Goal: Transaction & Acquisition: Subscribe to service/newsletter

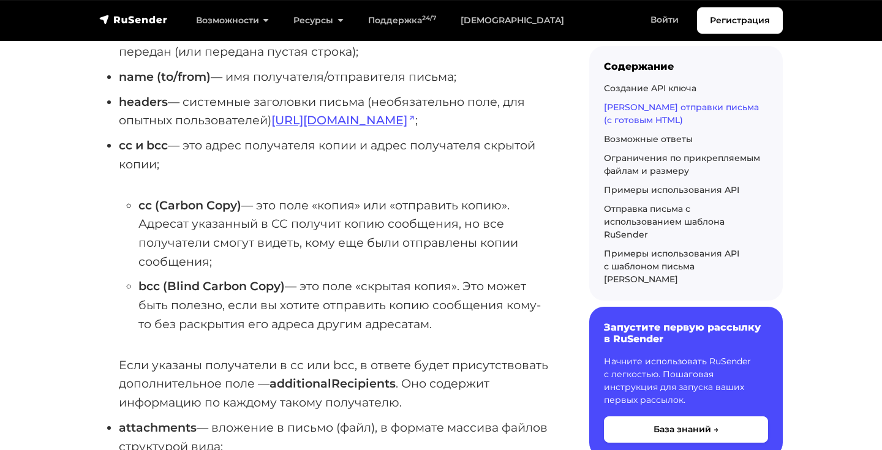
scroll to position [1232, 0]
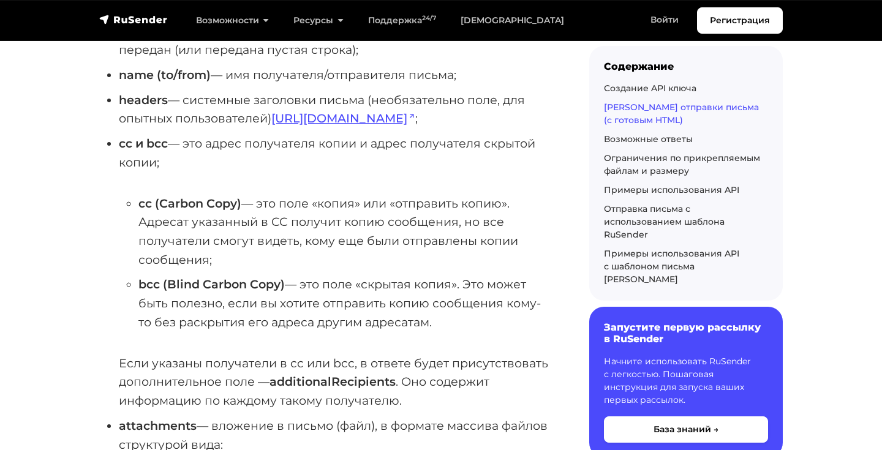
click at [209, 211] on strong "cc (Carbon Copy)" at bounding box center [189, 203] width 103 height 15
click at [316, 178] on li "cc и bcc — это адрес получателя копии и адрес получателя скрытой копии; cc (Car…" at bounding box center [334, 272] width 431 height 276
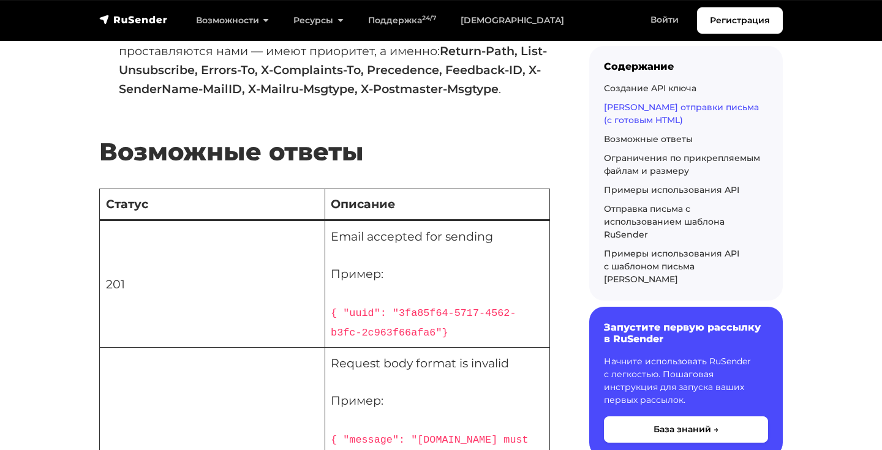
scroll to position [2522, 0]
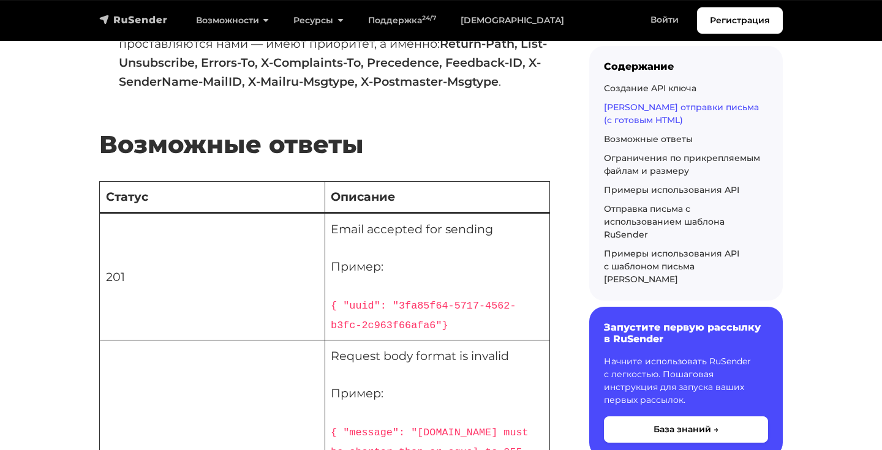
click at [138, 23] on img "navbar" at bounding box center [133, 19] width 69 height 12
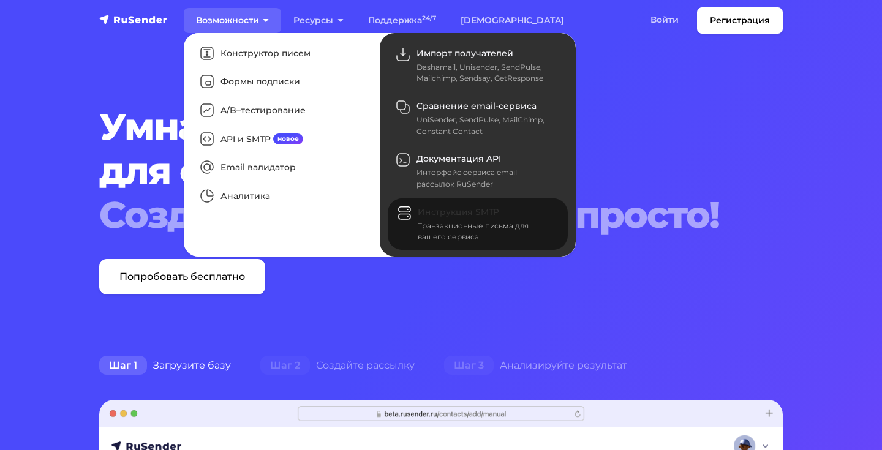
click at [449, 234] on div "Транзакционные письма для вашего сервиса" at bounding box center [485, 231] width 135 height 22
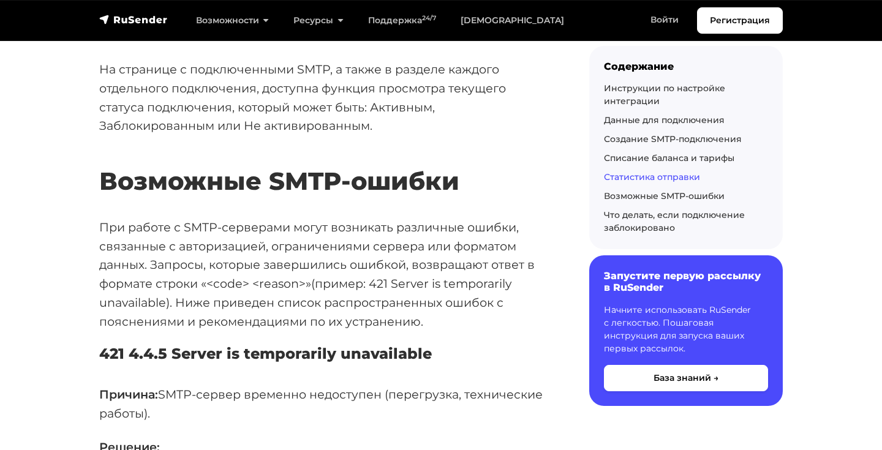
scroll to position [3582, 0]
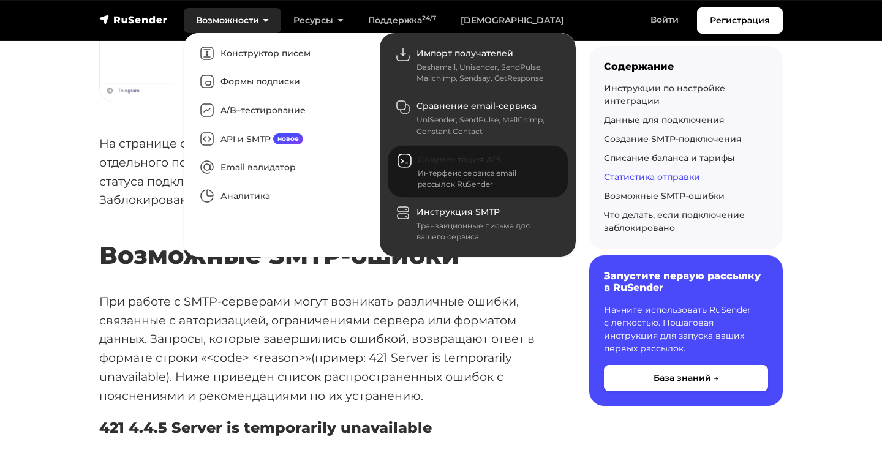
click at [449, 168] on div "Интерфейс сервиса email рассылок RuSender" at bounding box center [485, 179] width 135 height 22
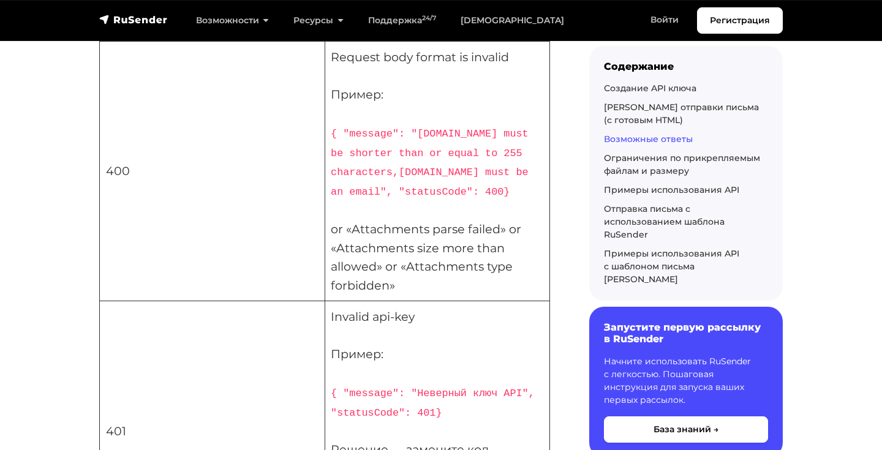
scroll to position [2806, 0]
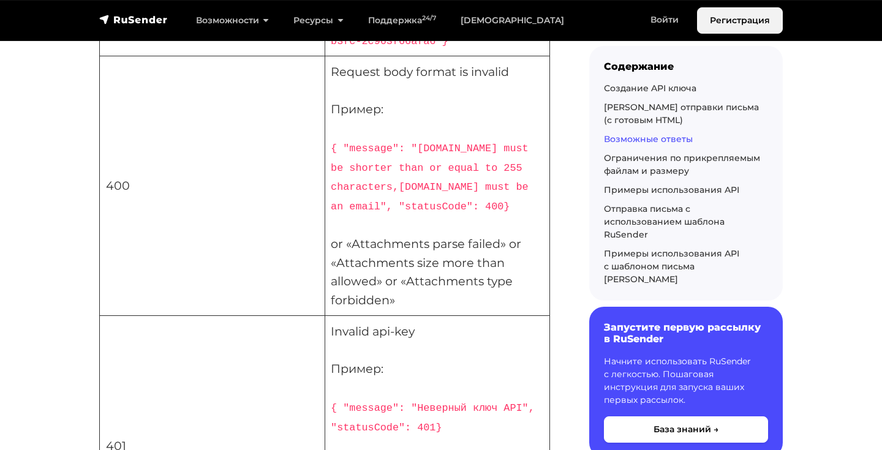
click at [741, 15] on link "Регистрация" at bounding box center [740, 20] width 86 height 26
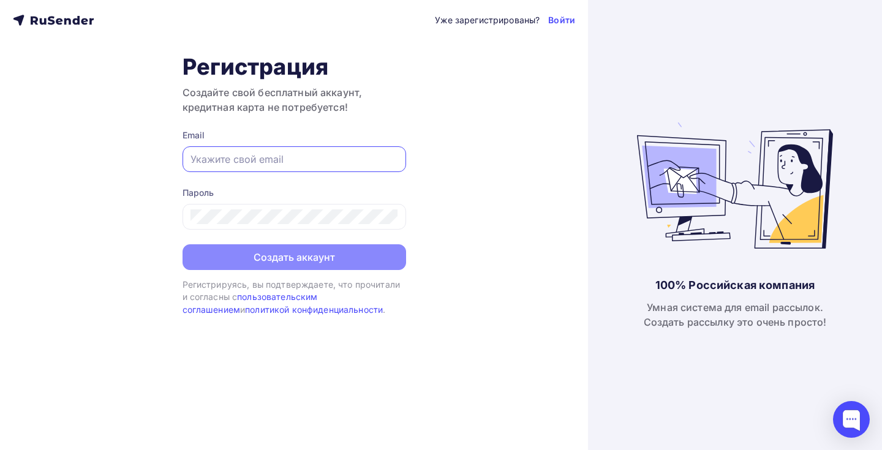
click at [325, 154] on input "text" at bounding box center [294, 159] width 208 height 15
type input "[PERSON_NAME][EMAIL_ADDRESS][DOMAIN_NAME]"
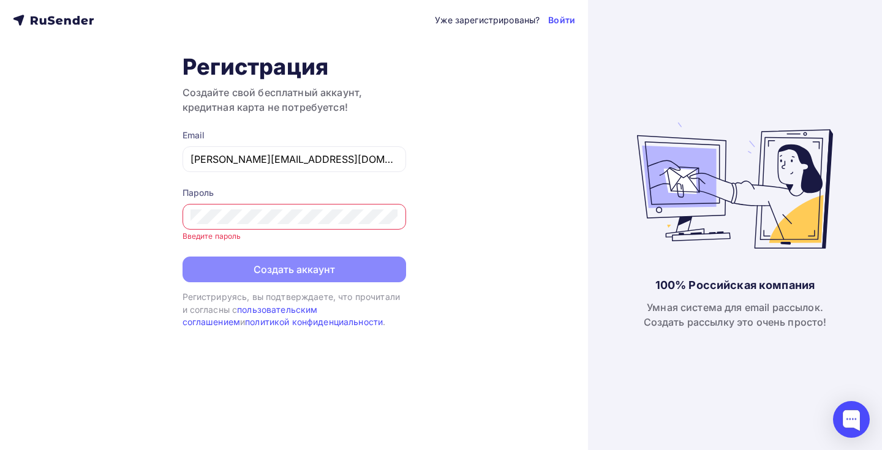
click at [98, 250] on div "Уже зарегистрированы? Войти Регистрация Создайте свой бесплатный аккаунт, креди…" at bounding box center [294, 225] width 588 height 450
click at [208, 226] on div at bounding box center [293, 217] width 223 height 26
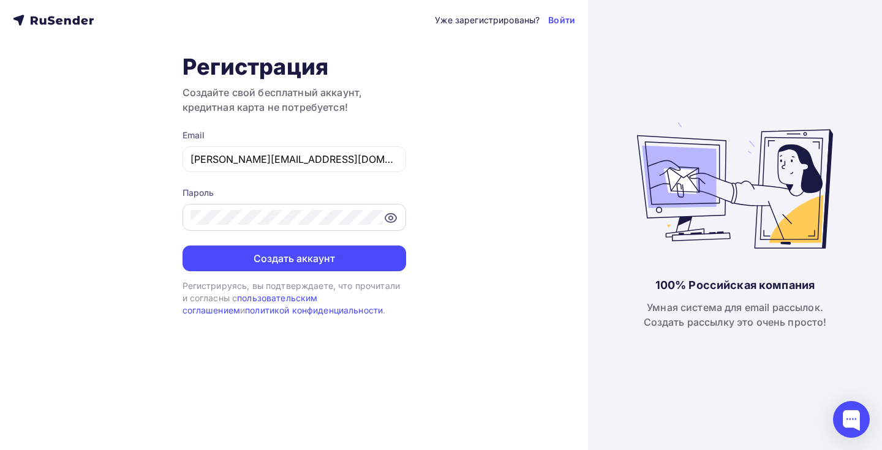
click at [392, 215] on icon at bounding box center [390, 218] width 15 height 15
click at [295, 209] on div at bounding box center [293, 217] width 223 height 27
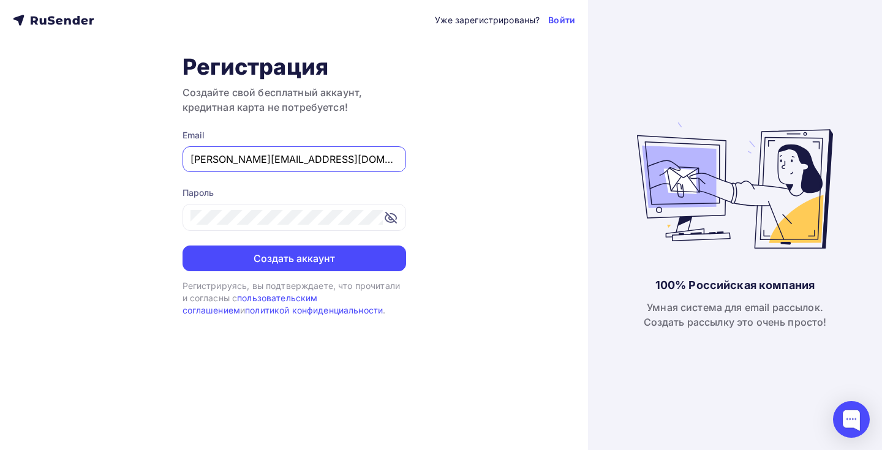
click at [290, 155] on input "[PERSON_NAME][EMAIL_ADDRESS][DOMAIN_NAME]" at bounding box center [294, 159] width 208 height 15
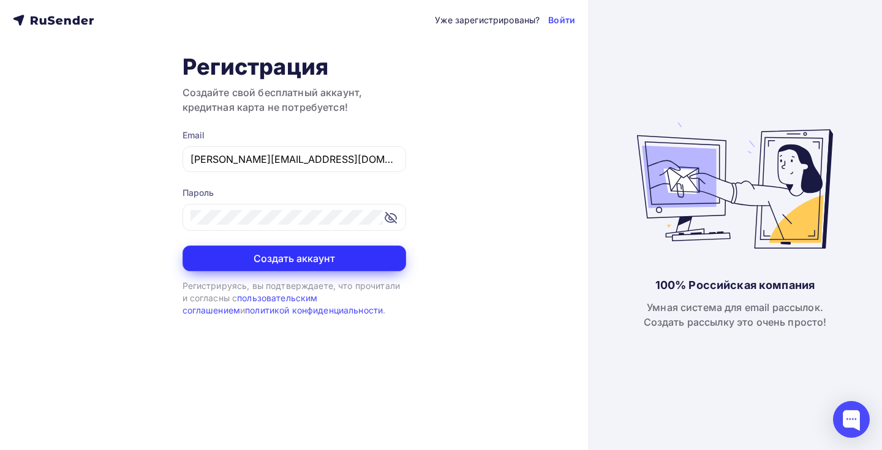
click at [311, 260] on button "Создать аккаунт" at bounding box center [293, 258] width 223 height 26
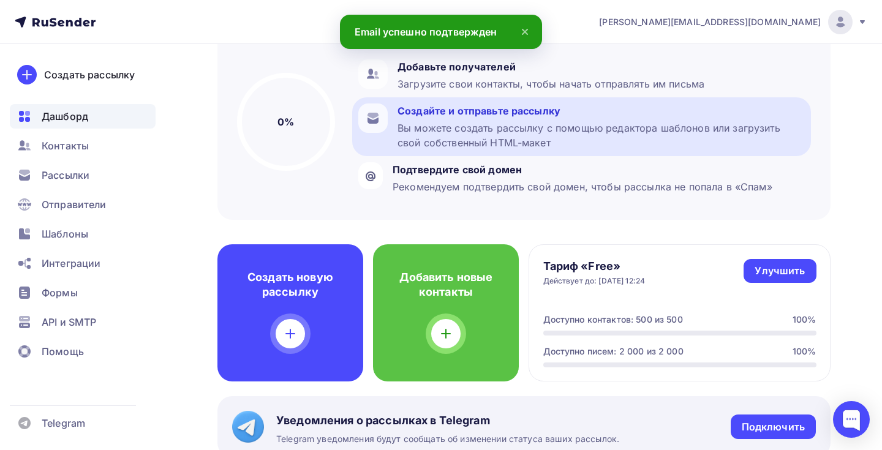
scroll to position [123, 0]
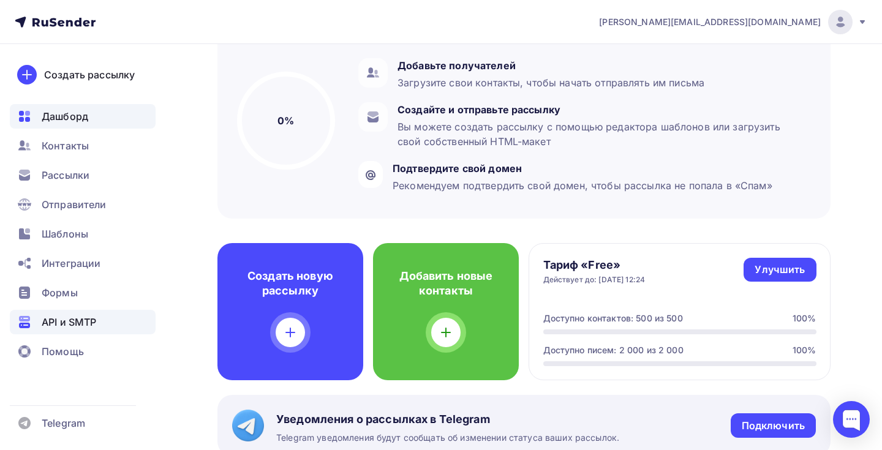
click at [89, 321] on span "API и SMTP" at bounding box center [69, 322] width 54 height 15
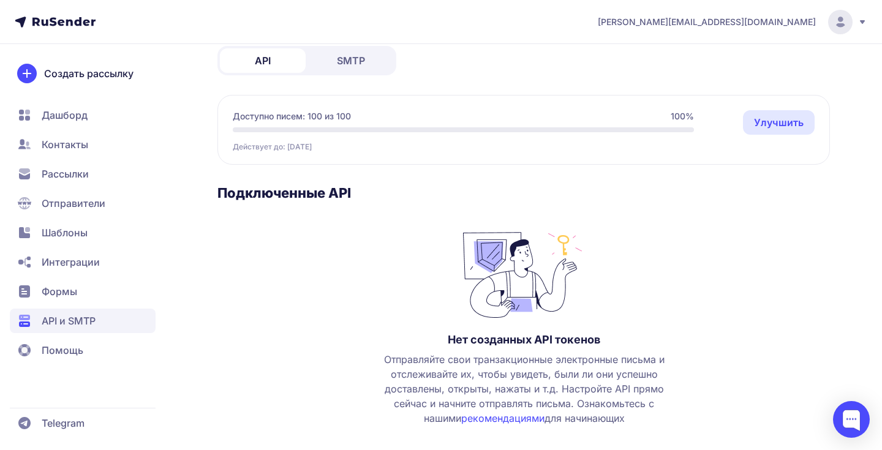
scroll to position [128, 0]
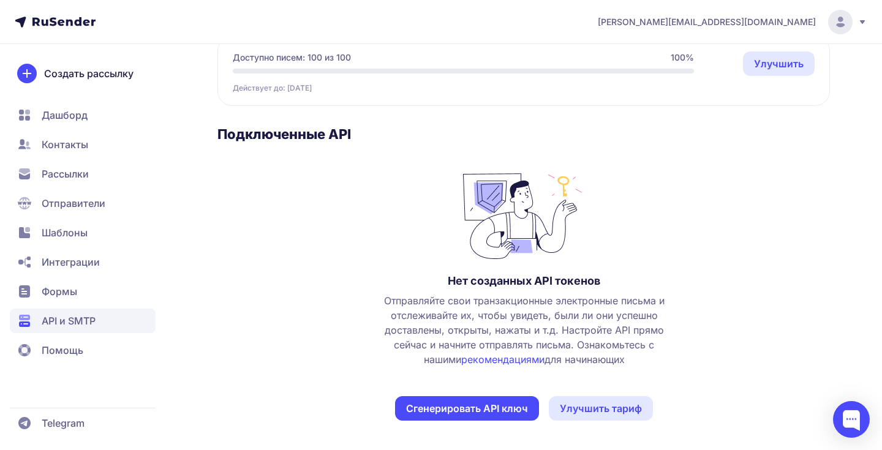
click at [505, 411] on button "Сгенерировать API ключ" at bounding box center [467, 408] width 144 height 24
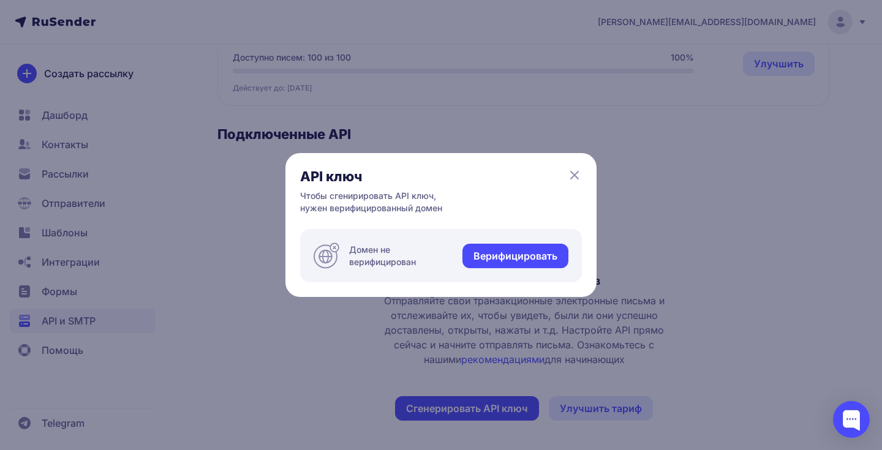
click at [576, 171] on icon at bounding box center [574, 175] width 15 height 15
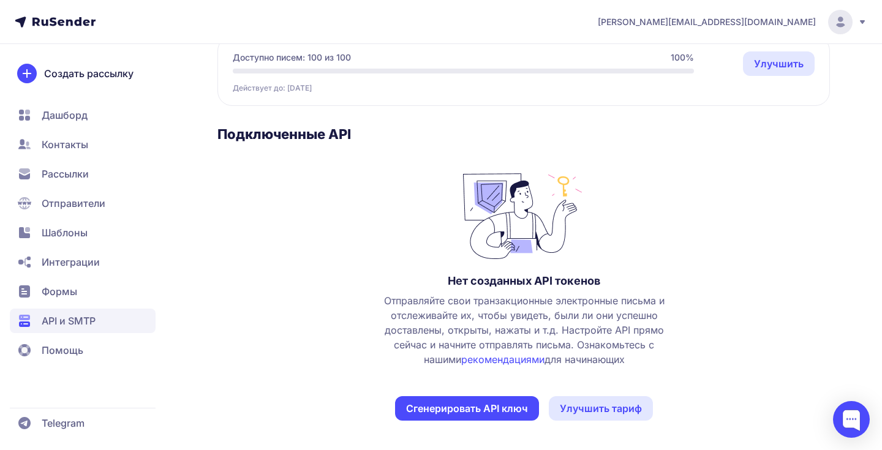
click at [452, 405] on button "Сгенерировать API ключ" at bounding box center [467, 408] width 144 height 24
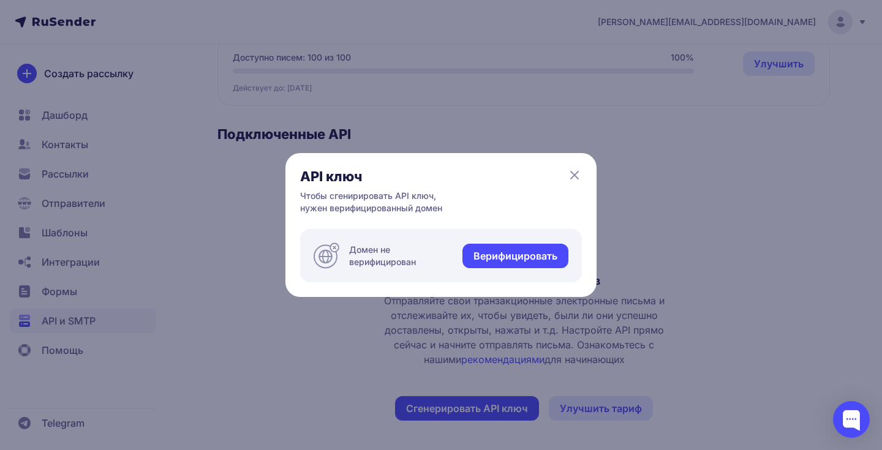
click at [509, 253] on link "Верифицировать" at bounding box center [515, 256] width 106 height 24
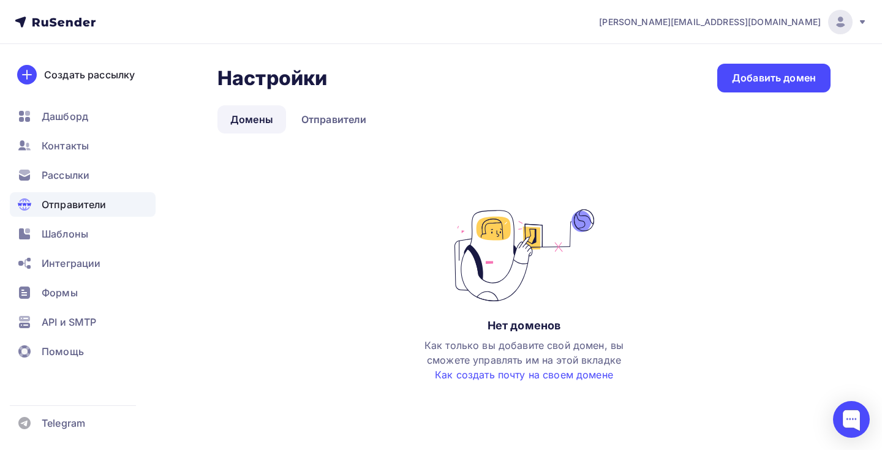
scroll to position [6, 0]
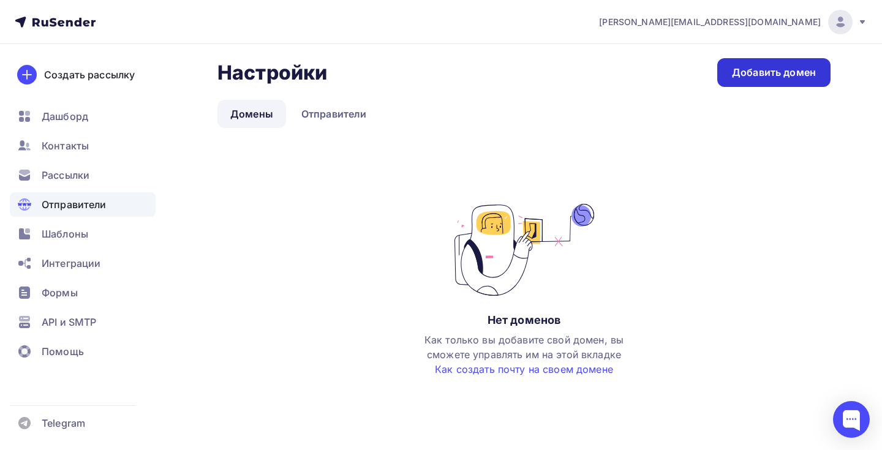
click at [760, 75] on div "Добавить домен" at bounding box center [774, 73] width 84 height 14
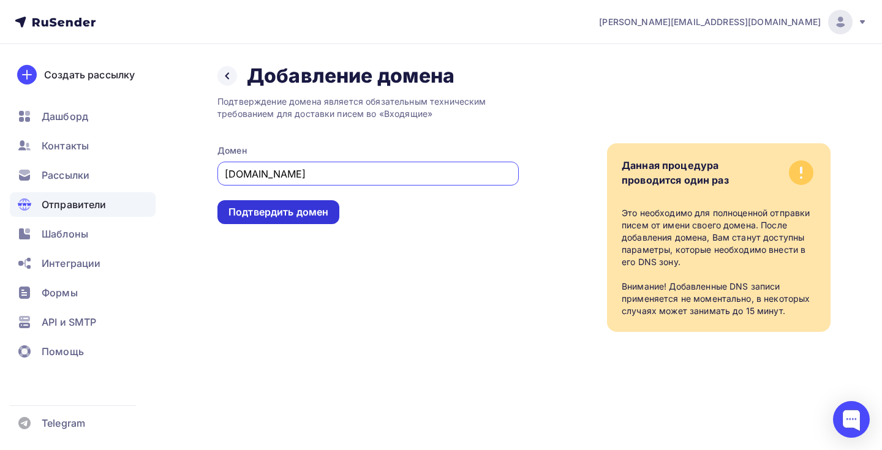
type input "[DOMAIN_NAME]"
click at [270, 215] on div "Подтвердить домен" at bounding box center [278, 212] width 100 height 14
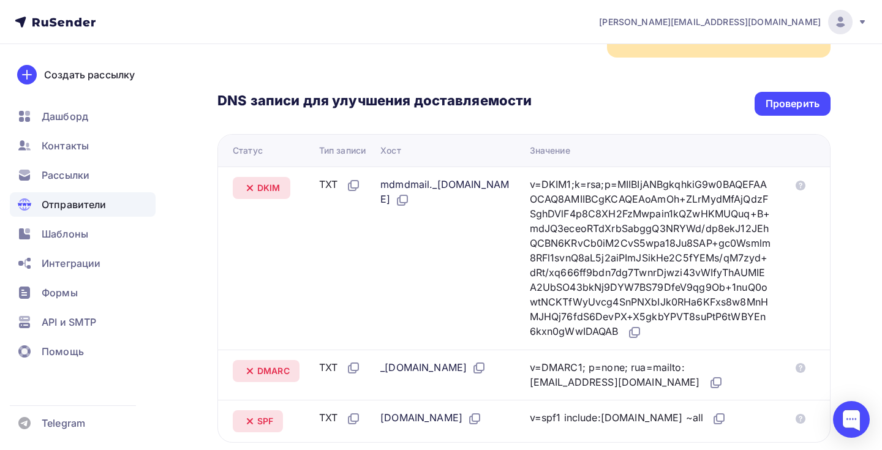
scroll to position [242, 0]
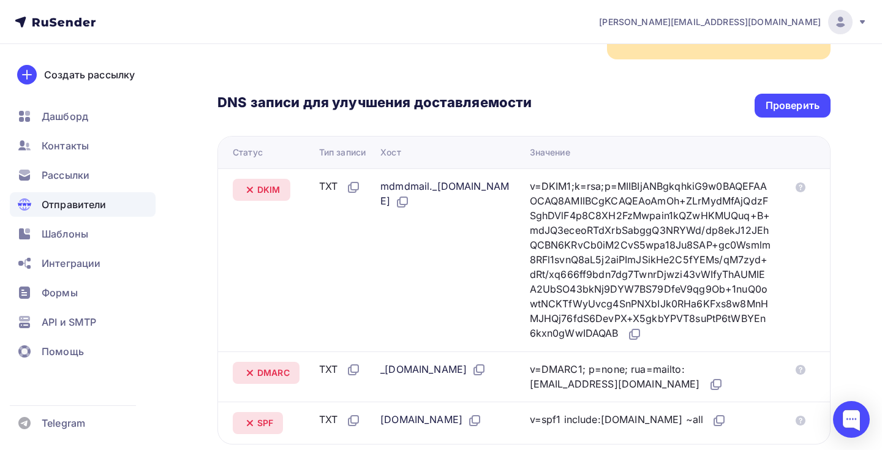
click at [609, 219] on div "v=DKIM1;k=rsa;p=MIIBIjANBgkqhkiG9w0BAQEFAAOCAQ8AMIIBCgKCAQEAoAmOh+ZLrMydMfAjQdz…" at bounding box center [650, 260] width 241 height 163
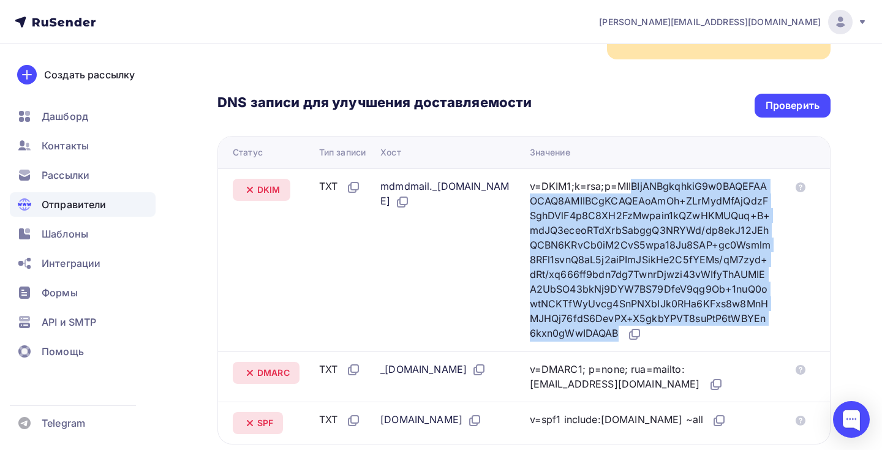
click at [609, 219] on div "v=DKIM1;k=rsa;p=MIIBIjANBgkqhkiG9w0BAQEFAAOCAQ8AMIIBCgKCAQEAoAmOh+ZLrMydMfAjQdz…" at bounding box center [650, 260] width 241 height 163
copy tbody "v=DKIM1;k=rsa;p=MIIBIjANBgkqhkiG9w0BAQEFAAOCAQ8AMIIBCgKCAQEAoAmOh+ZLrMydMfAjQdz…"
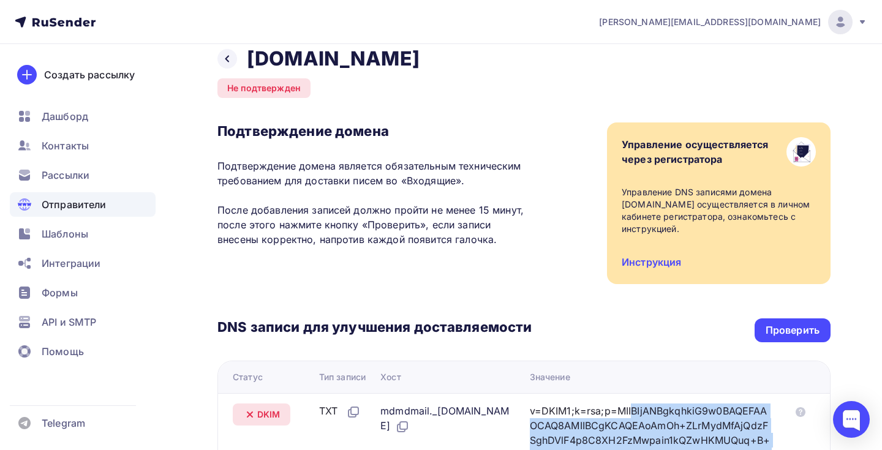
scroll to position [0, 0]
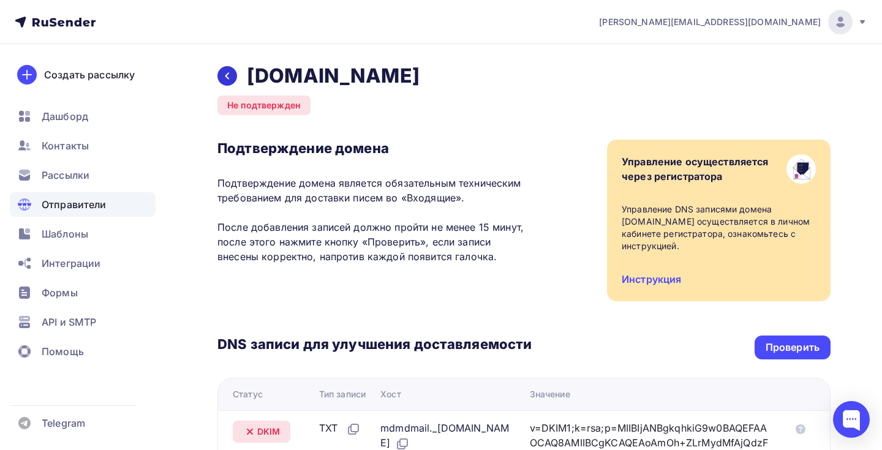
click at [223, 75] on icon at bounding box center [227, 76] width 10 height 10
